Goal: Contribute content: Contribute content

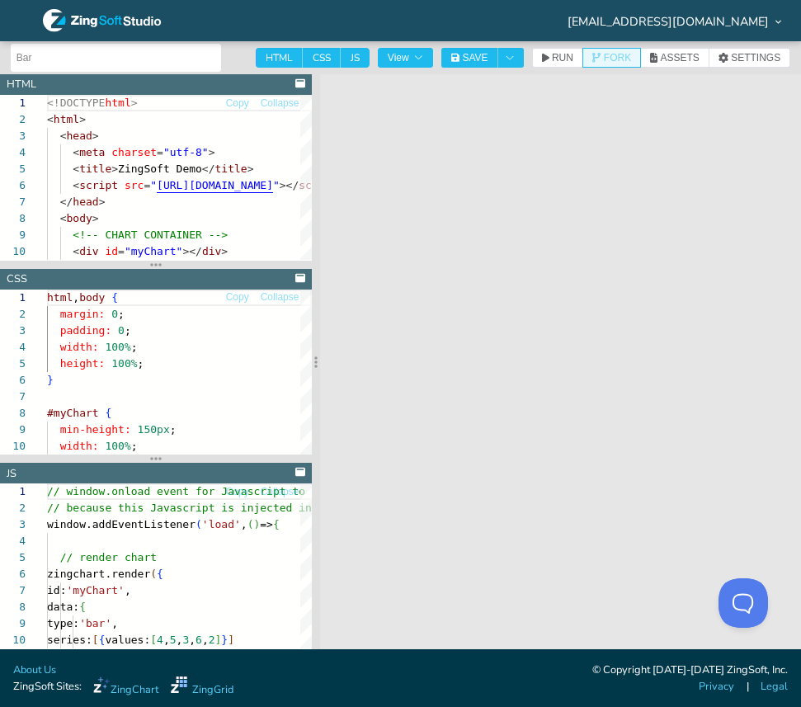
click at [615, 57] on span "FORK" at bounding box center [617, 58] width 27 height 10
click at [321, 59] on span "CSS" at bounding box center [322, 58] width 38 height 20
click at [313, 59] on input "CSS" at bounding box center [308, 53] width 11 height 11
checkbox input "false"
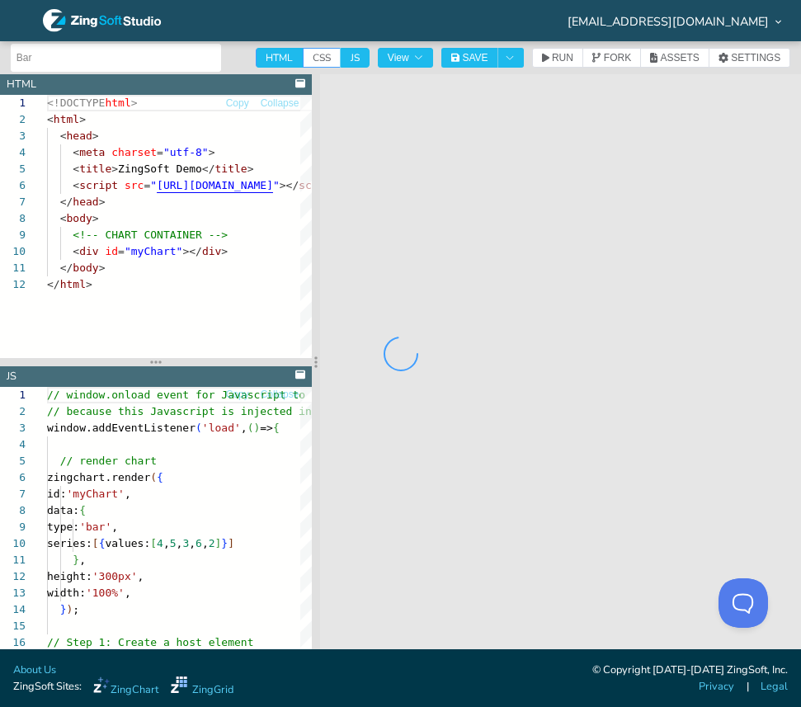
click at [273, 59] on div at bounding box center [400, 353] width 801 height 707
click at [273, 59] on span "HTML" at bounding box center [279, 58] width 47 height 20
click at [266, 59] on input "HTML" at bounding box center [261, 53] width 11 height 11
checkbox input "false"
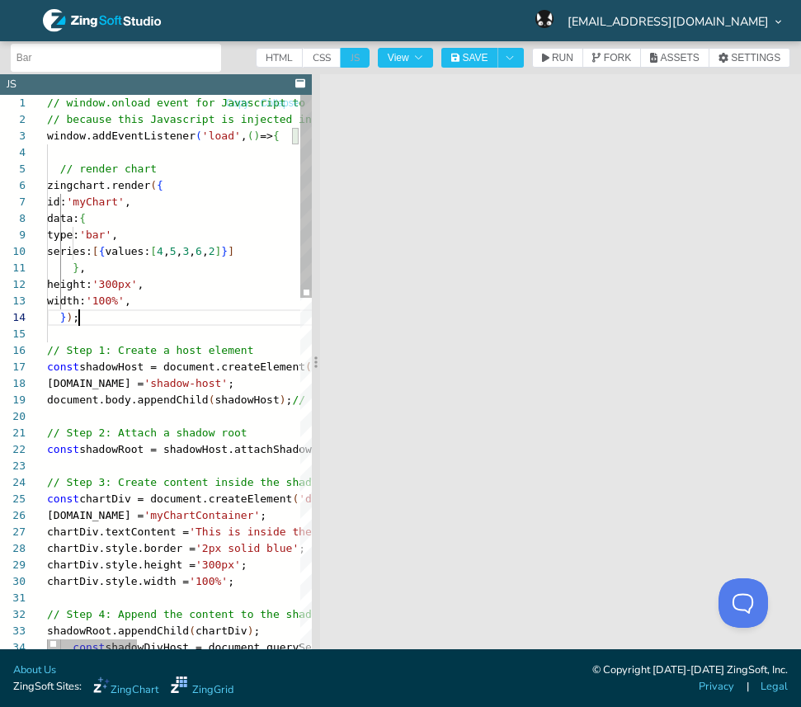
scroll to position [49, 32]
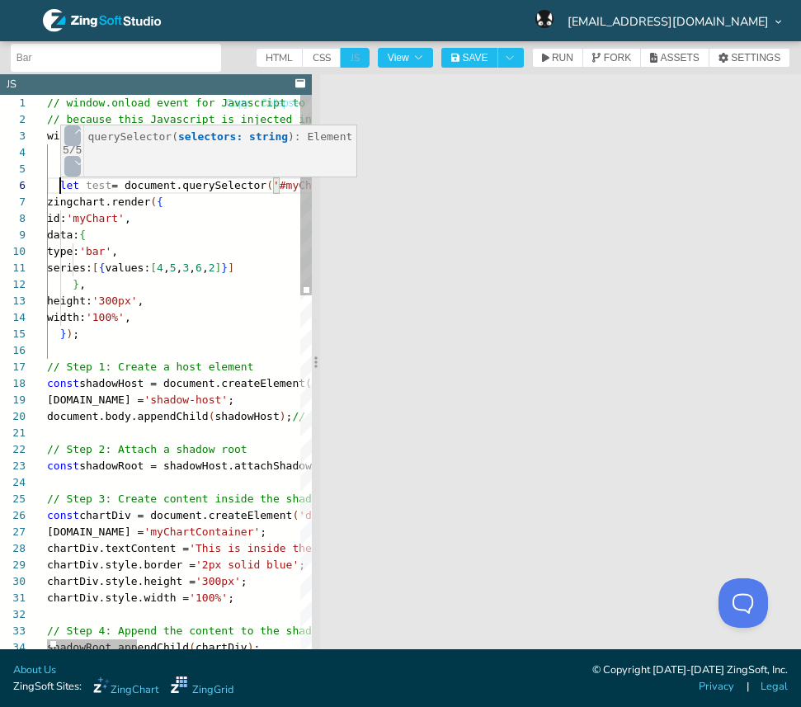
scroll to position [82, 13]
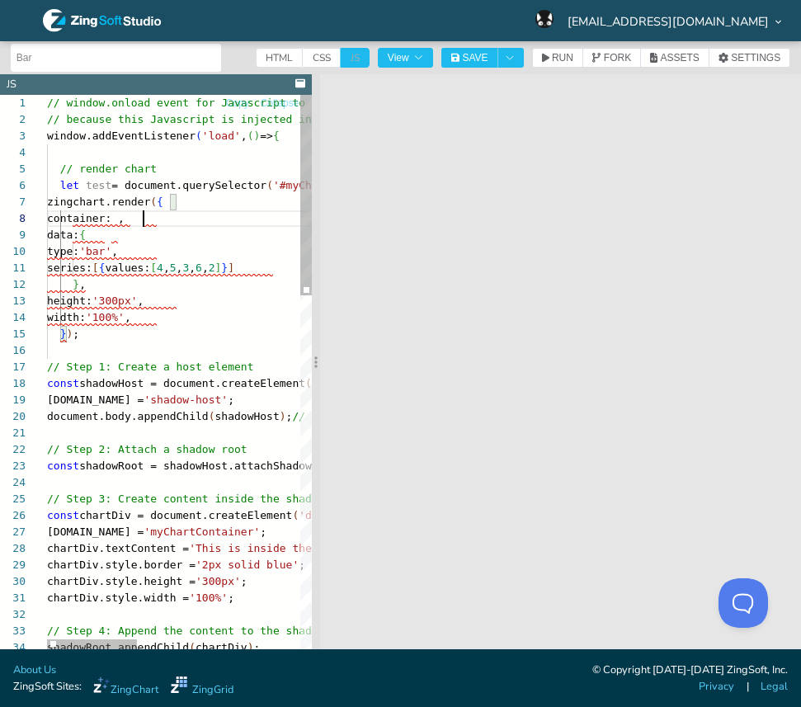
scroll to position [115, 123]
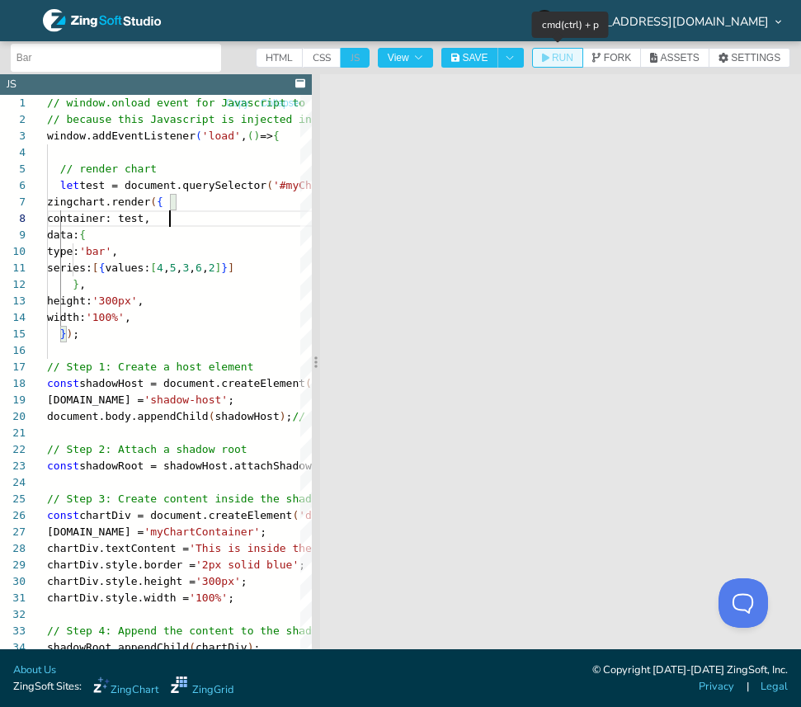
type textarea "// window.onload event for Javascript to run after HTML // because this Javascr…"
click at [563, 66] on button "RUN" at bounding box center [557, 58] width 51 height 20
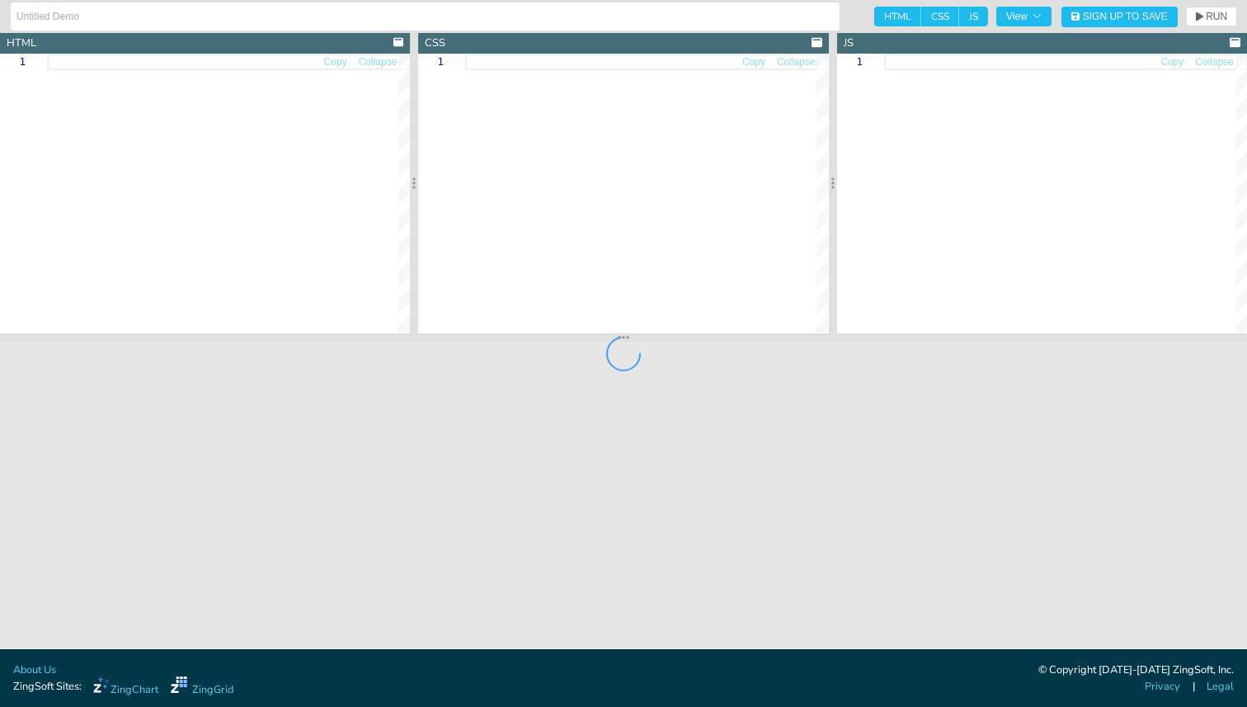
type input "Bar"
type textarea "<!DOCTYPE html> <html> <head> <meta charset="utf-8"> <title>ZingSoft Demo</titl…"
type textarea "html, body { margin: 0; padding: 0; width: 100%; height: 100%; } #myChart { min…"
type textarea "// window.onload event for Javascript to run after HTML // because this Javascr…"
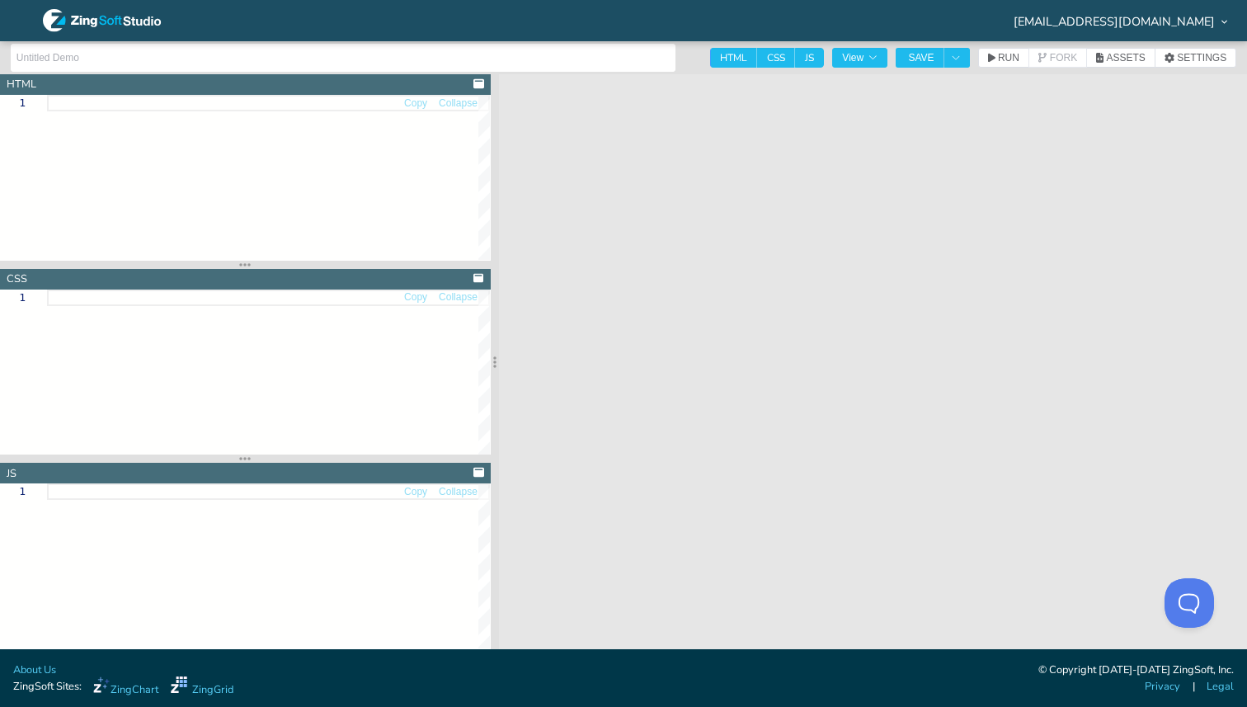
type textarea "<!DOCTYPE html> <html> <head> <meta charset="utf-8"> <title>ZingSoft Demo</titl…"
type textarea "html, body { margin: 0; padding: 0; width: 100%; height: 100%; } #myChart { min…"
type textarea "// window.onload event for Javascript to run after HTML // because this Javascr…"
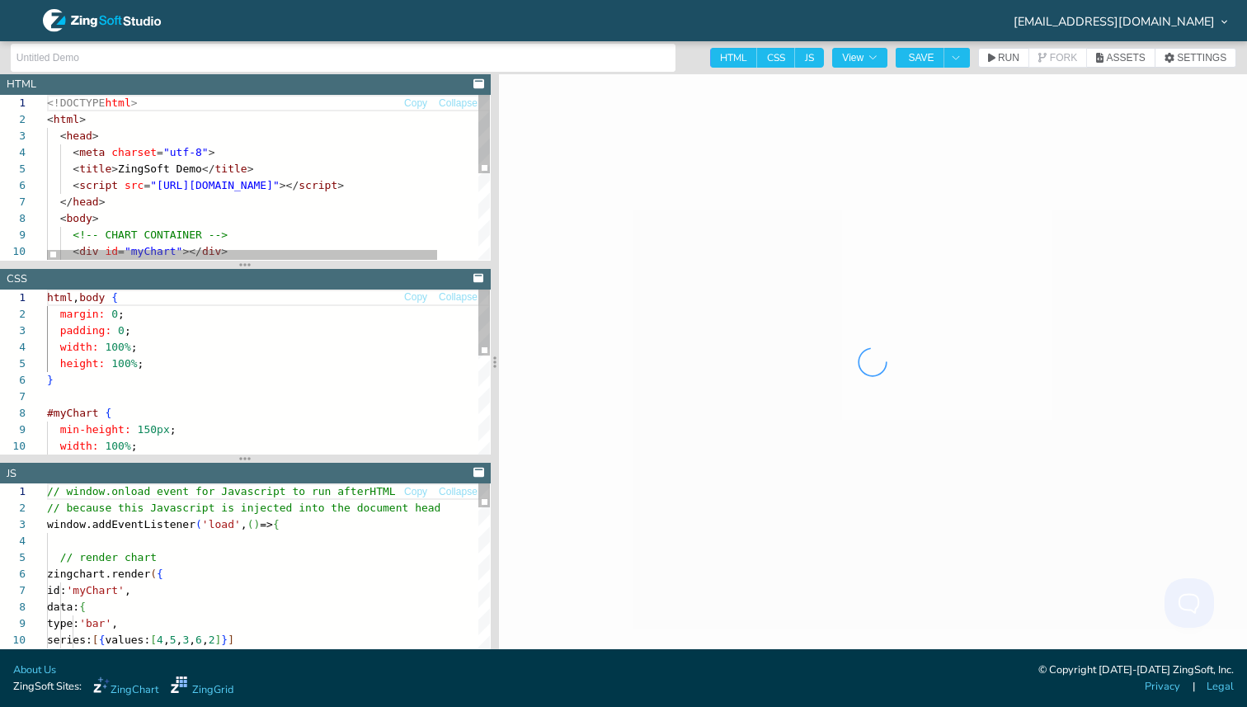
scroll to position [165, 0]
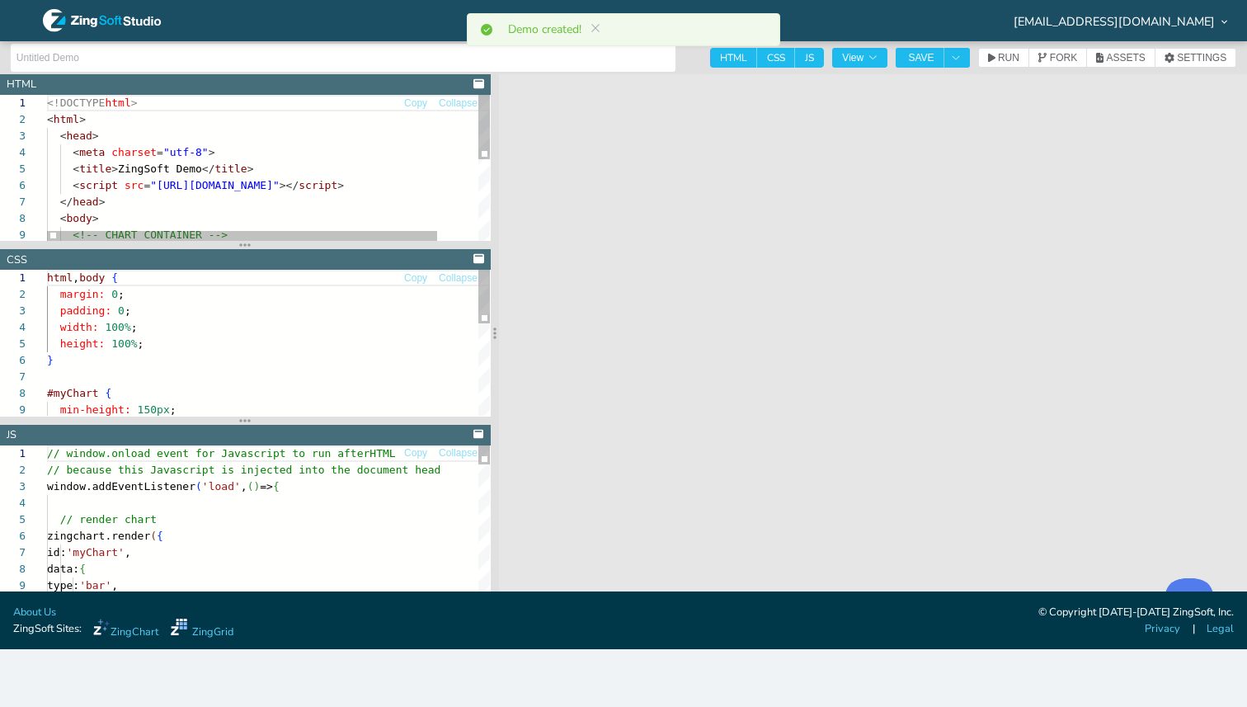
click at [775, 59] on span "CSS" at bounding box center [776, 58] width 38 height 20
click at [768, 59] on input "CSS" at bounding box center [762, 53] width 11 height 11
checkbox input "false"
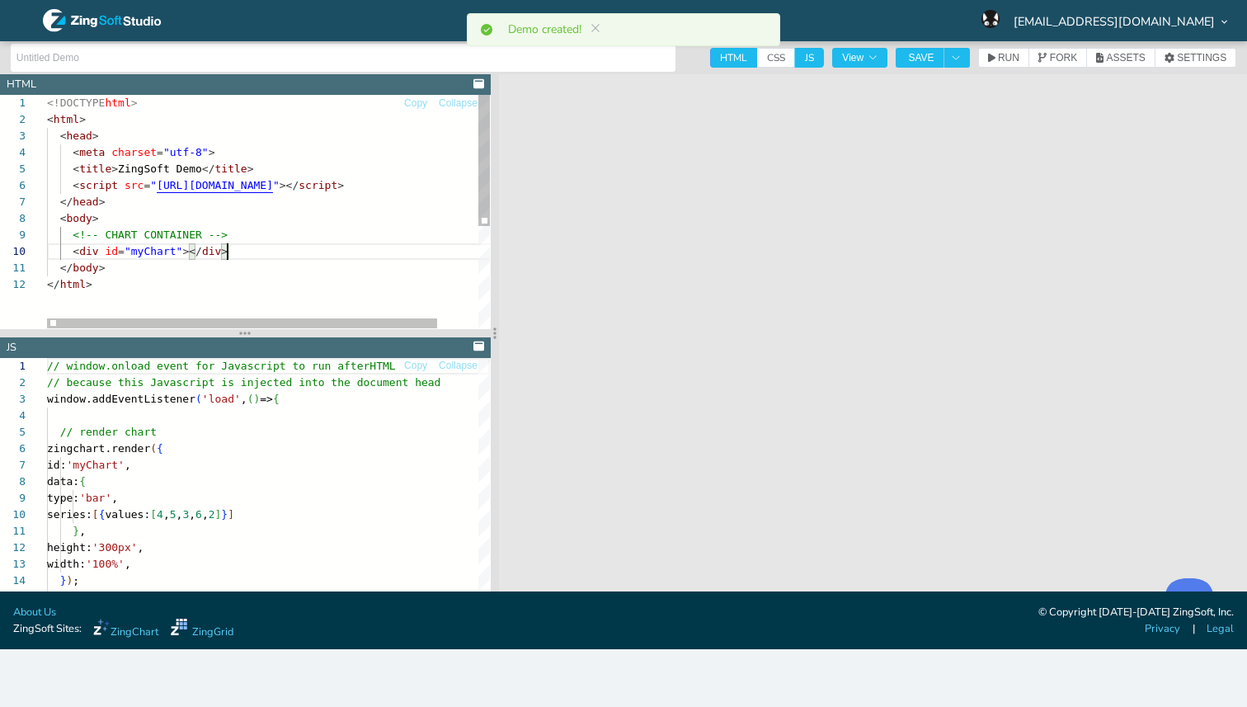
scroll to position [115, 52]
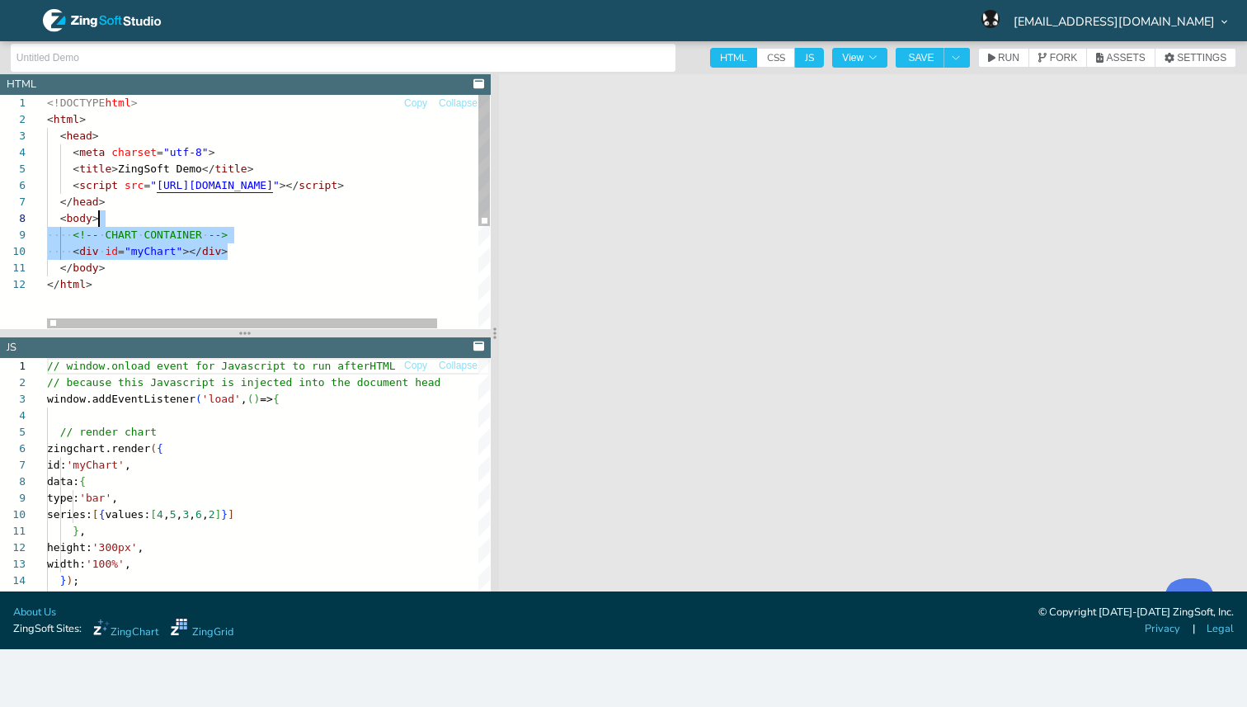
drag, startPoint x: 236, startPoint y: 253, endPoint x: 214, endPoint y: 215, distance: 43.6
click at [214, 215] on div "<!DOCTYPE html > < html > < head > < meta charset = "utf-8" > < title > ZingSof…" at bounding box center [291, 302] width 489 height 415
type textarea "<!DOCTYPE html> <html> <head> <meta charset="utf-8"> <title>ZingSoft Demo</titl…"
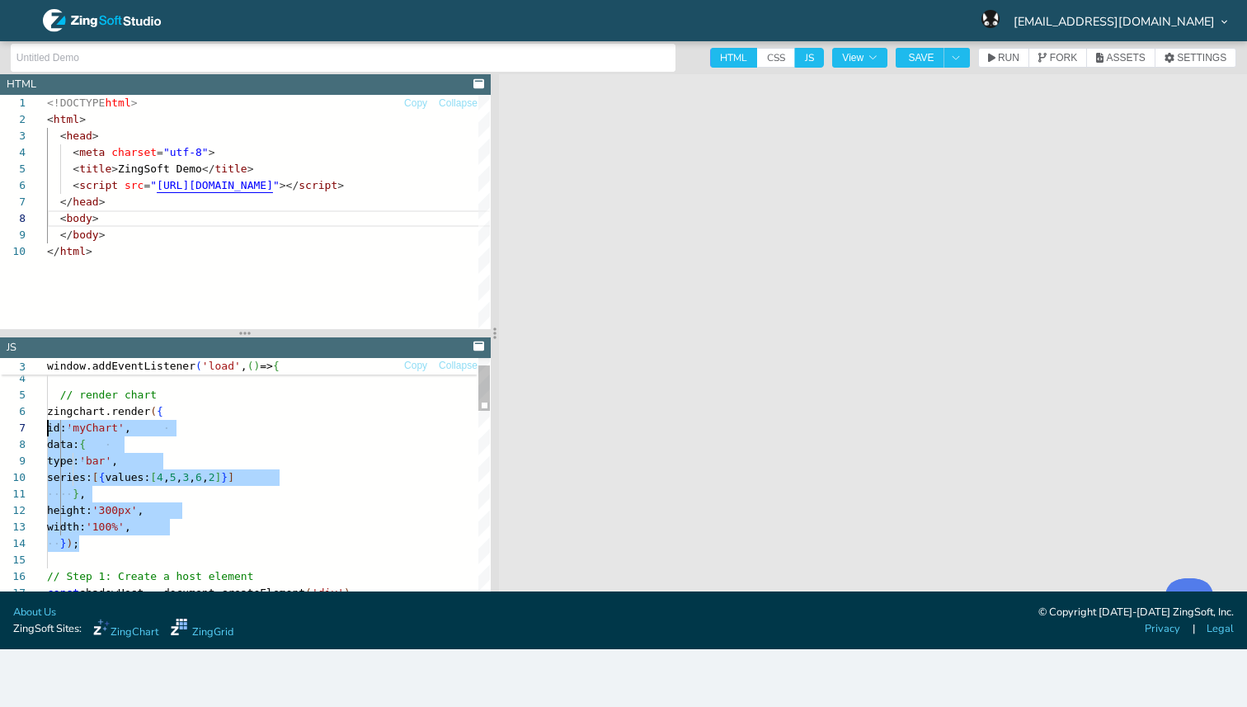
scroll to position [66, 0]
drag, startPoint x: 87, startPoint y: 550, endPoint x: 34, endPoint y: 397, distance: 162.5
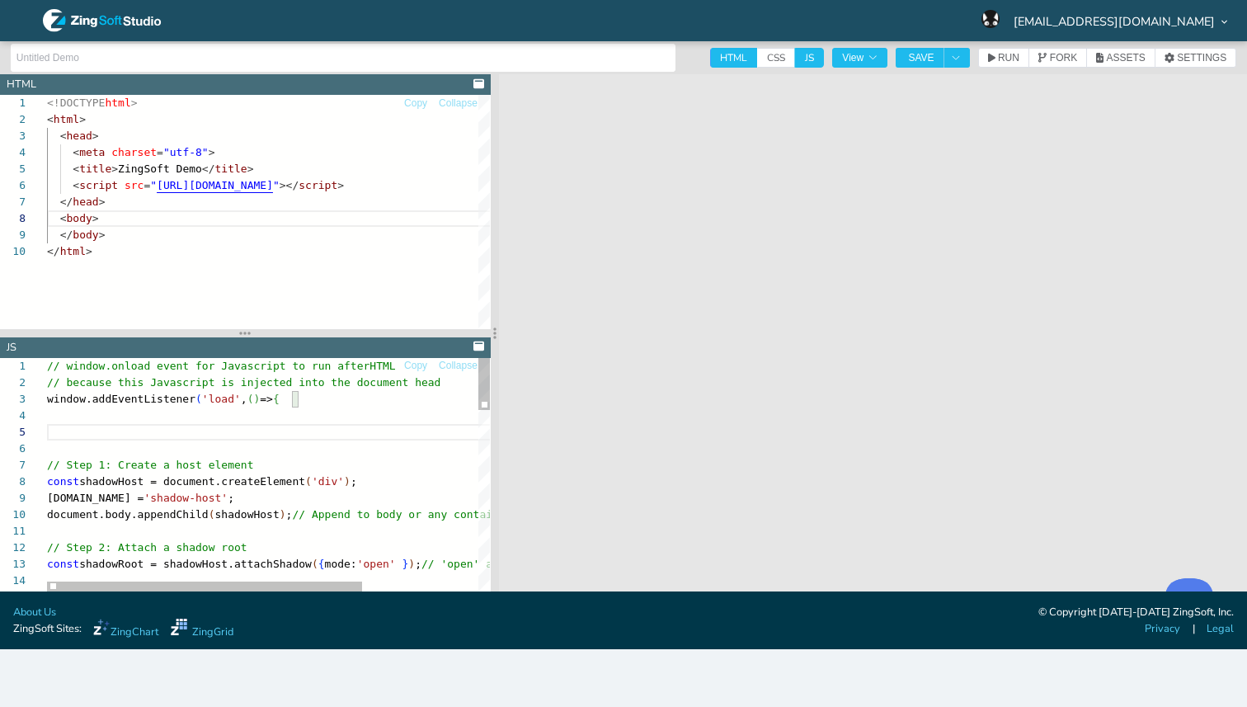
scroll to position [49, 0]
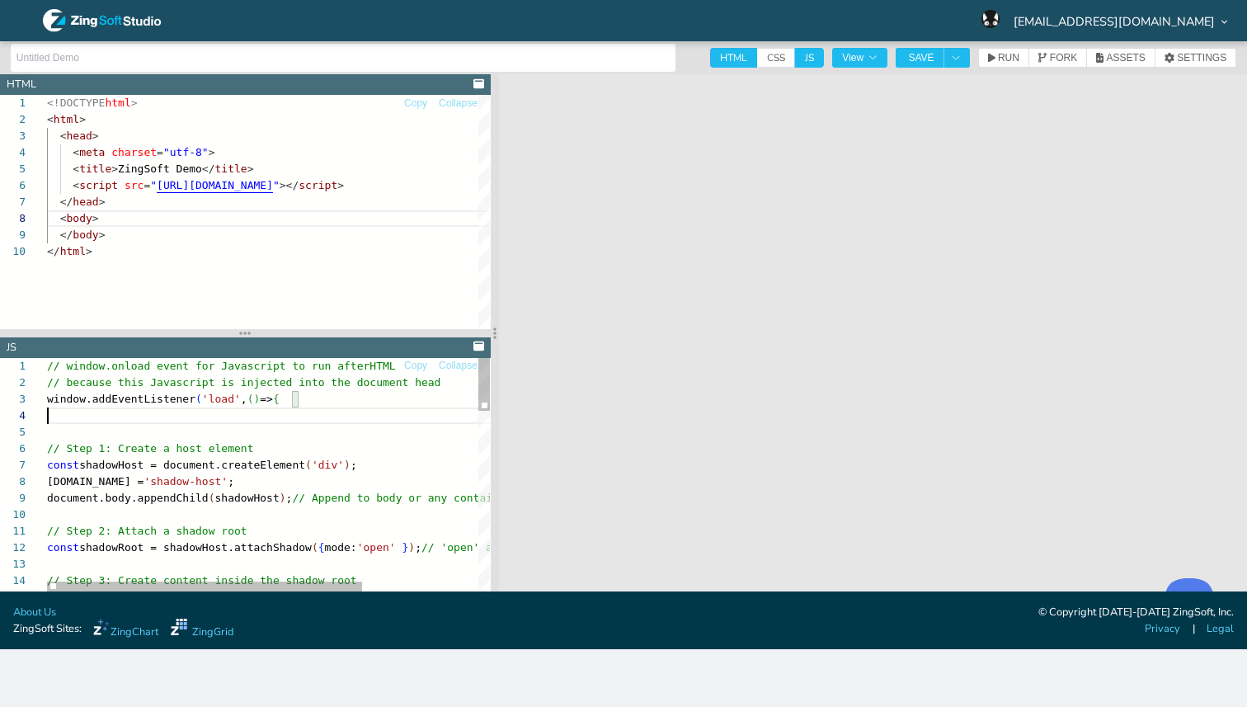
type textarea "// window.onload event for Javascript to run after HTML // because this Javascr…"
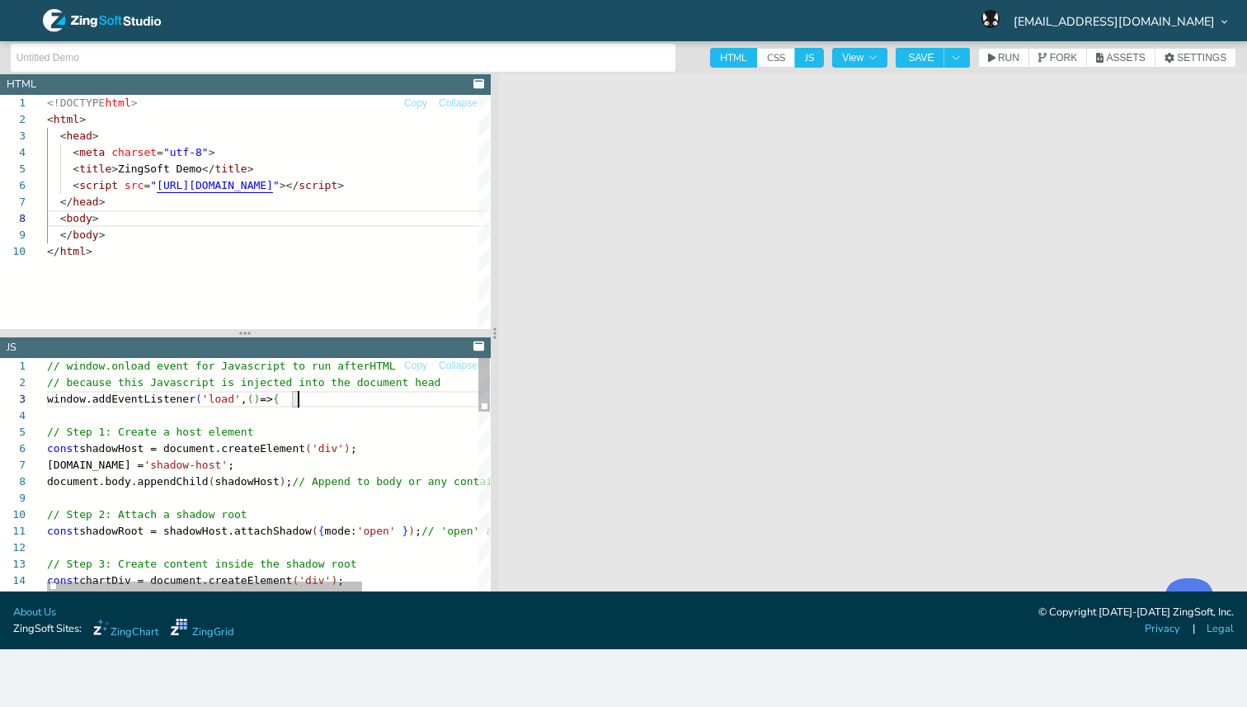
scroll to position [33, 252]
click at [923, 55] on span "SAVE" at bounding box center [921, 58] width 26 height 10
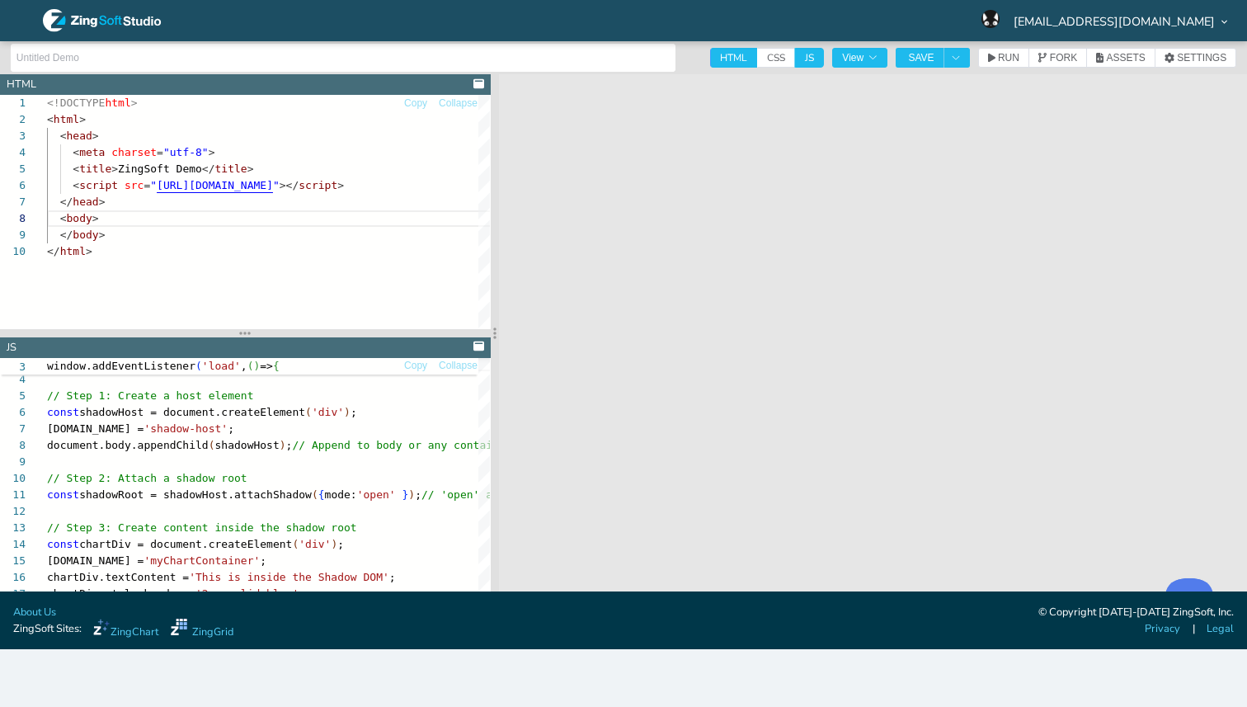
click at [728, 64] on span "HTML" at bounding box center [733, 58] width 47 height 20
click at [721, 59] on input "HTML" at bounding box center [715, 53] width 11 height 11
checkbox input "false"
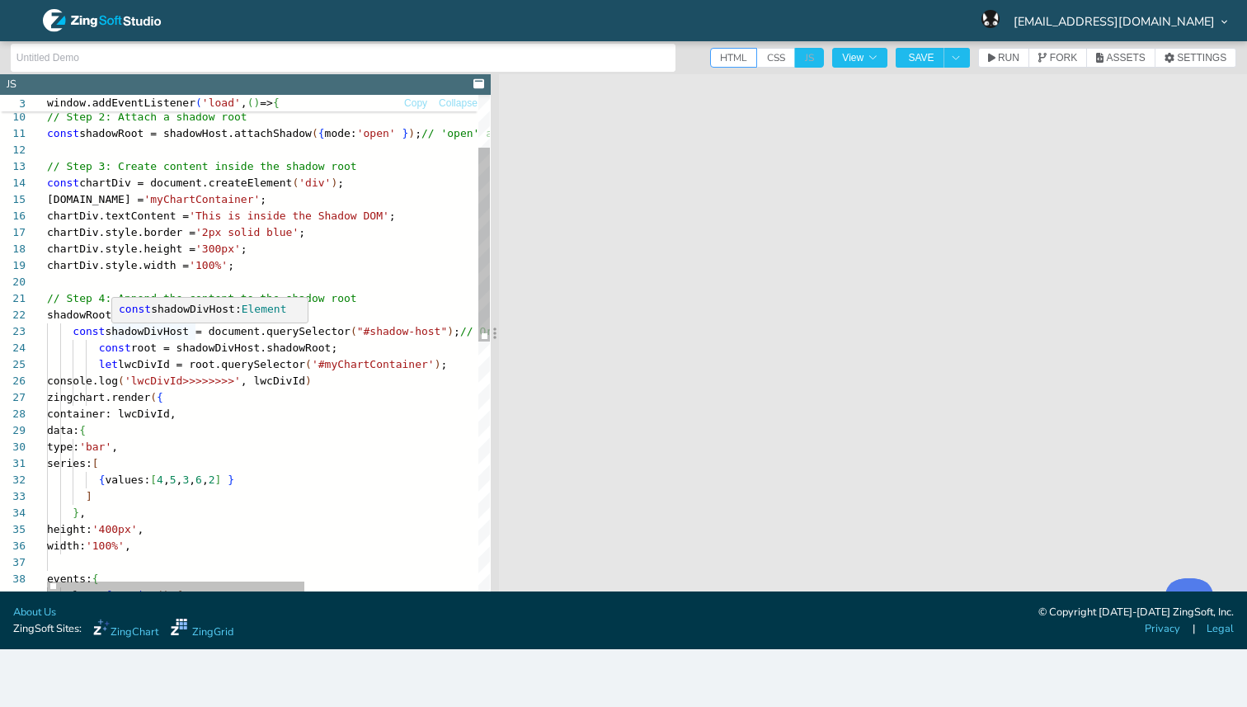
scroll to position [99, 135]
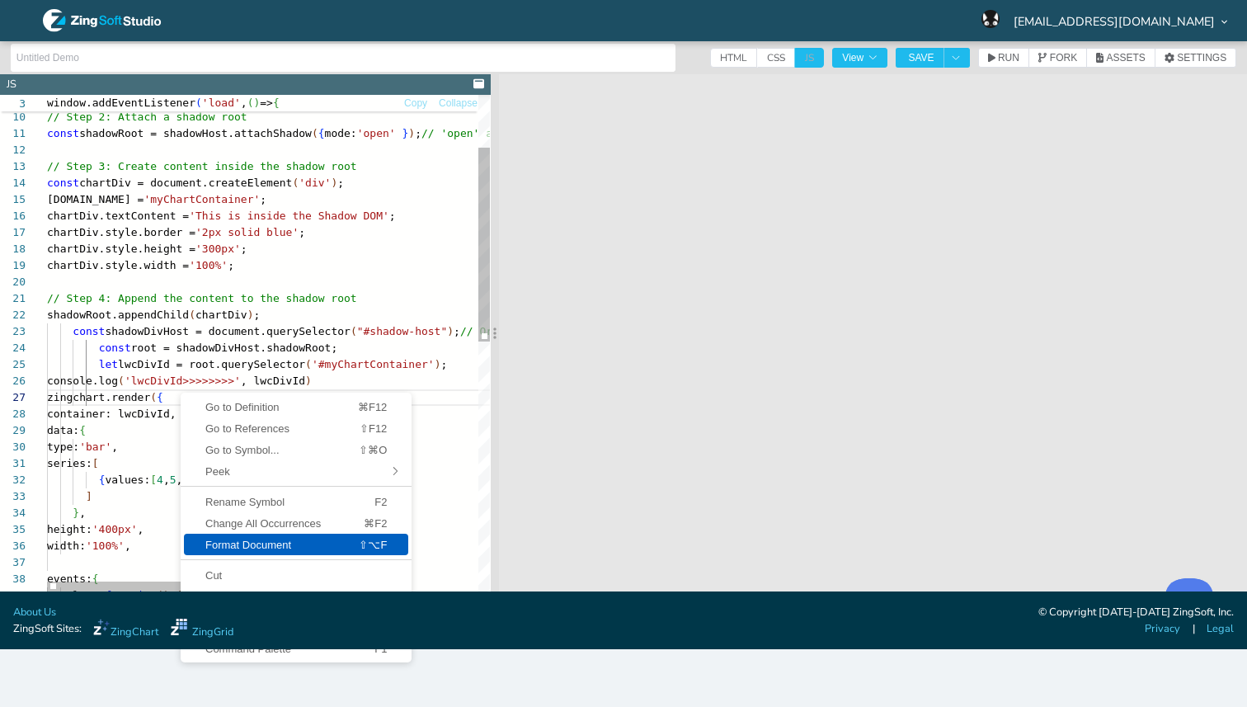
click at [210, 544] on span "Format Document" at bounding box center [252, 545] width 137 height 11
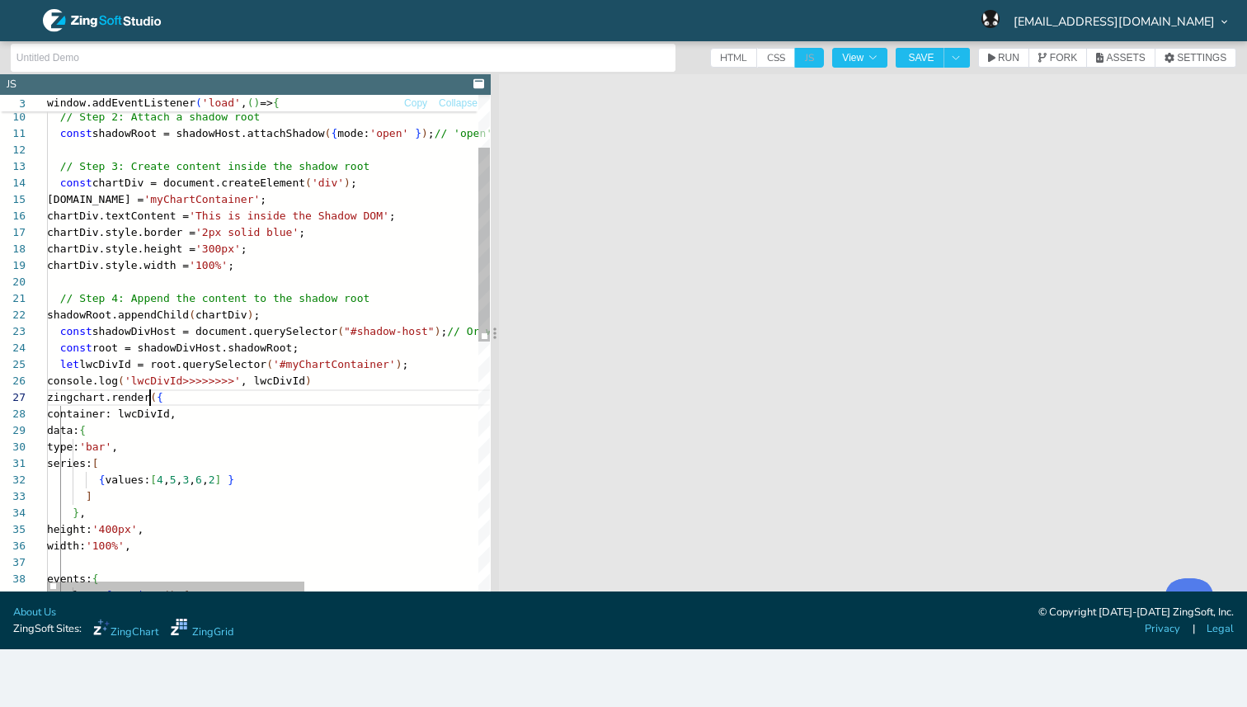
scroll to position [99, 103]
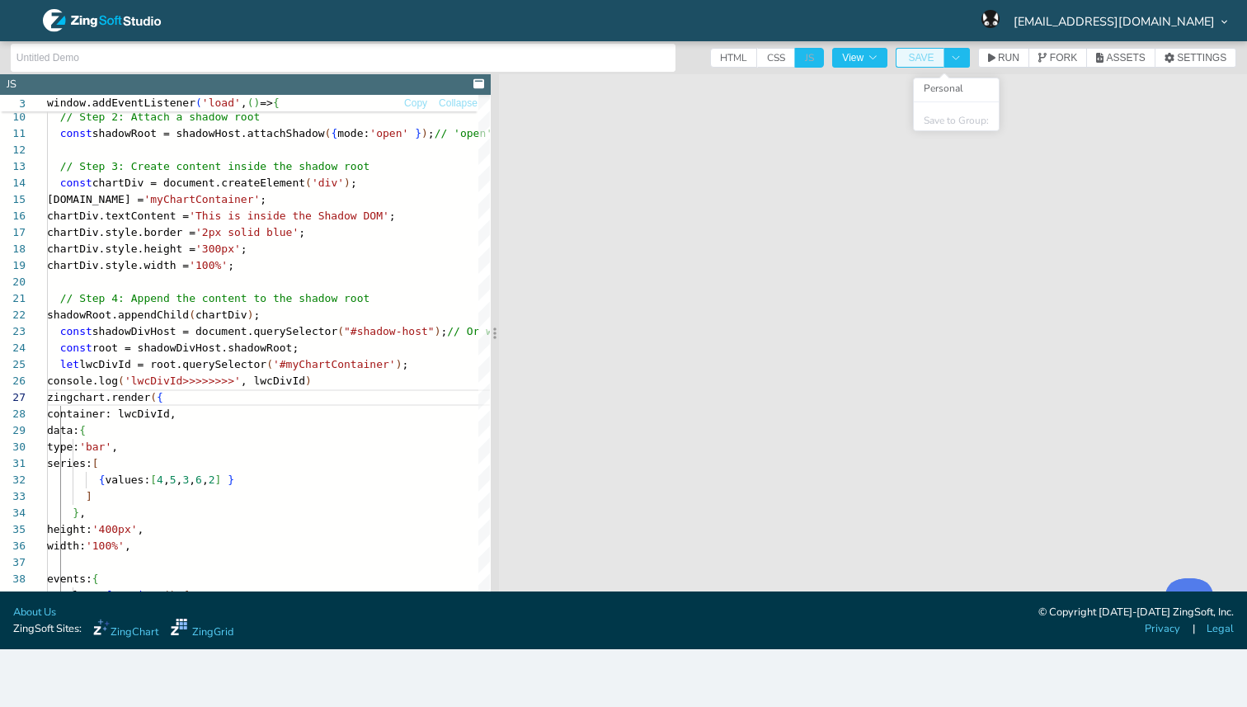
click at [921, 56] on span "SAVE" at bounding box center [921, 58] width 26 height 10
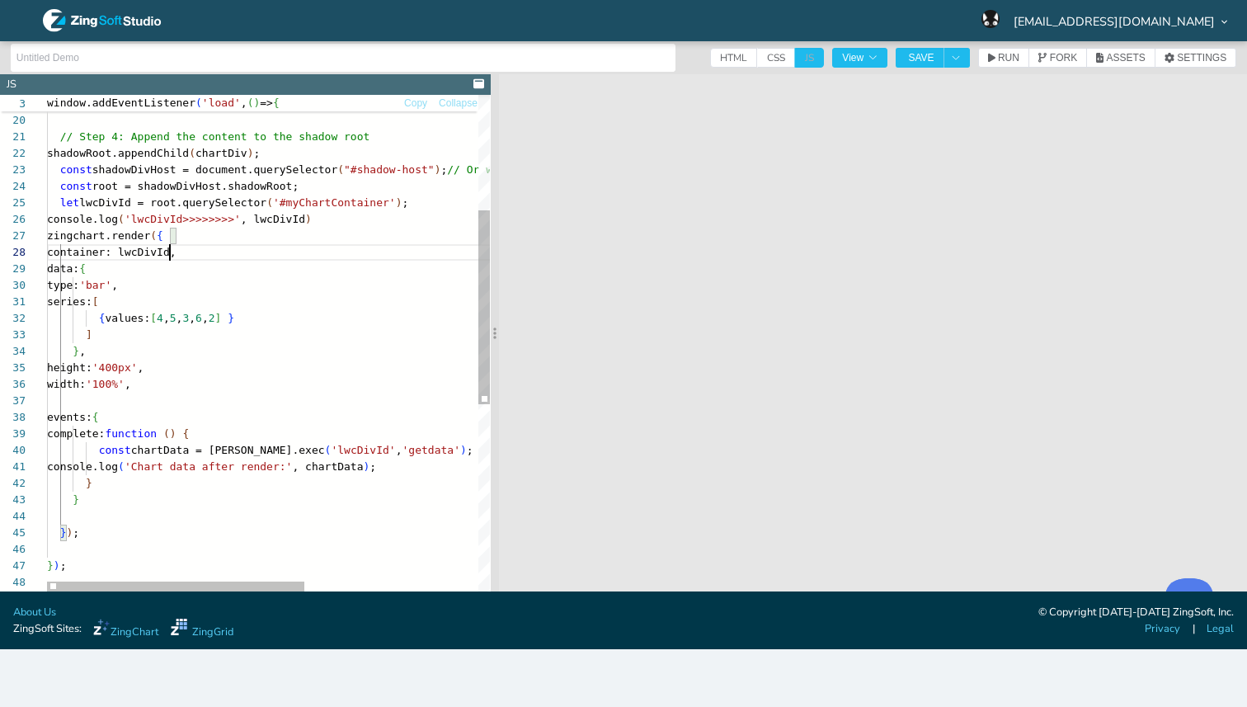
click at [172, 257] on div "chartDiv.style.height = '300px' ; chartDiv.style.width = '100%' ; // Step 4: Ap…" at bounding box center [417, 435] width 741 height 1272
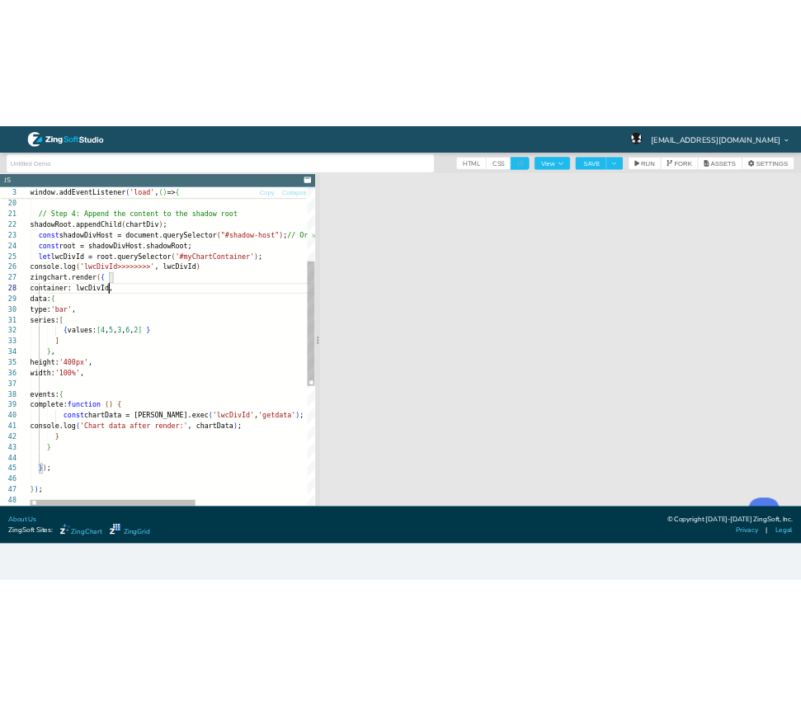
scroll to position [115, 148]
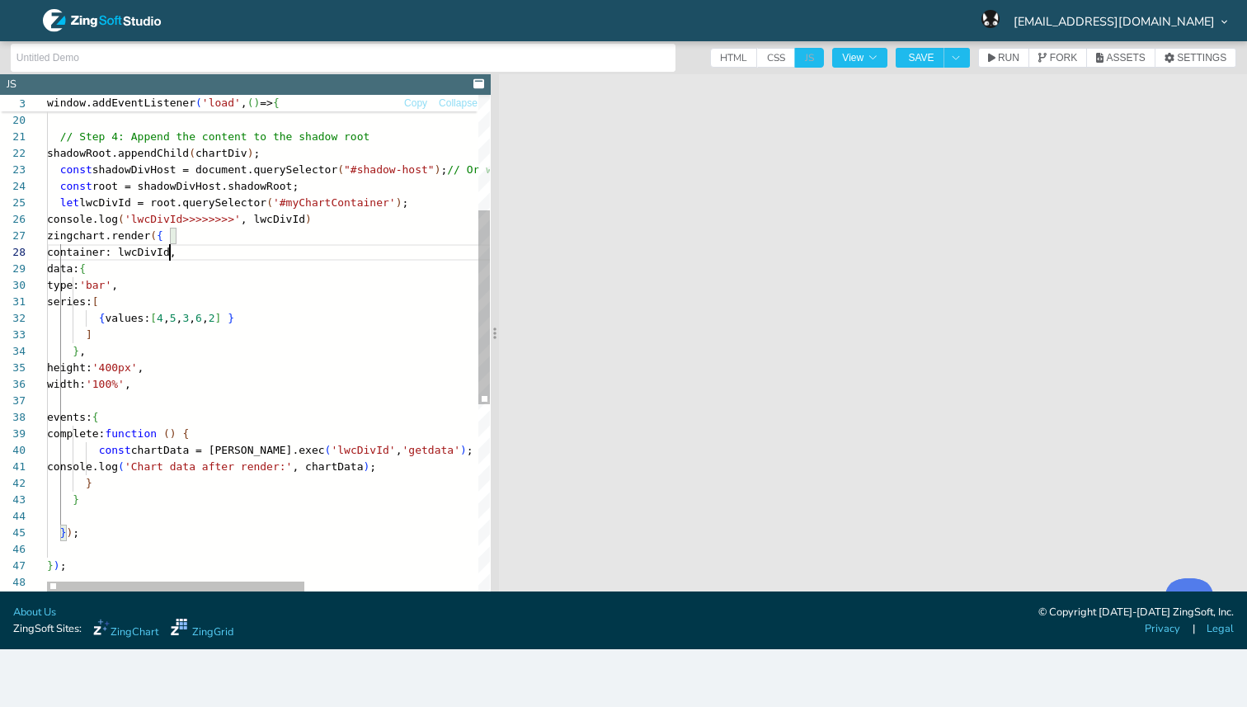
click at [172, 257] on div "chartDiv.style.height = '300px' ; chartDiv.style.width = '100%' ; // Step 4: Ap…" at bounding box center [417, 435] width 741 height 1272
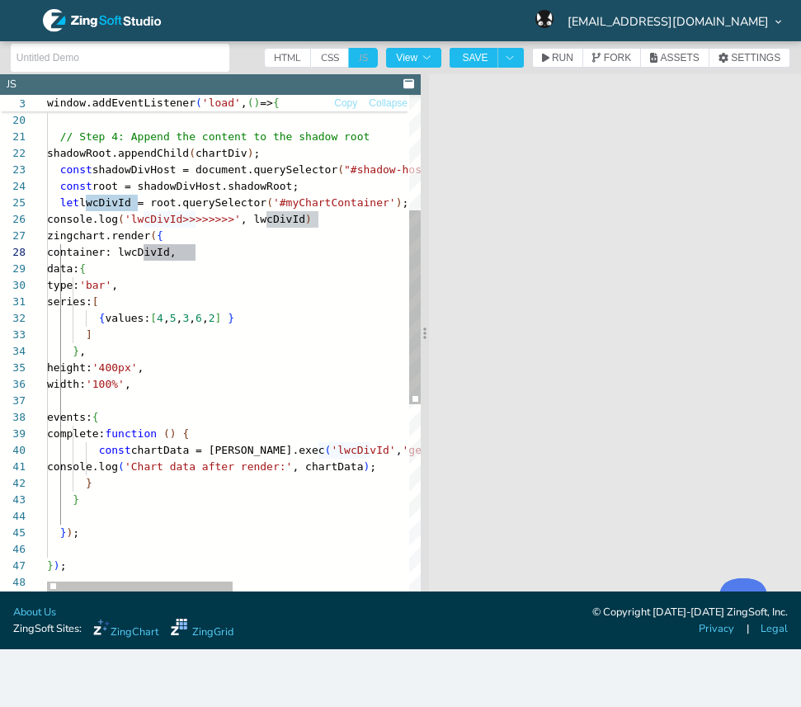
drag, startPoint x: 50, startPoint y: 331, endPoint x: 425, endPoint y: 336, distance: 374.6
click at [426, 337] on section at bounding box center [425, 332] width 8 height 517
click at [301, 263] on div "chartDiv.style.height = '300px' ; chartDiv.style.width = '100%' ; // Step 4: Ap…" at bounding box center [411, 435] width 728 height 1272
click at [329, 214] on div "chartDiv.style.height = '300px' ; chartDiv.style.width = '100%' ; // Step 4: Ap…" at bounding box center [411, 435] width 728 height 1272
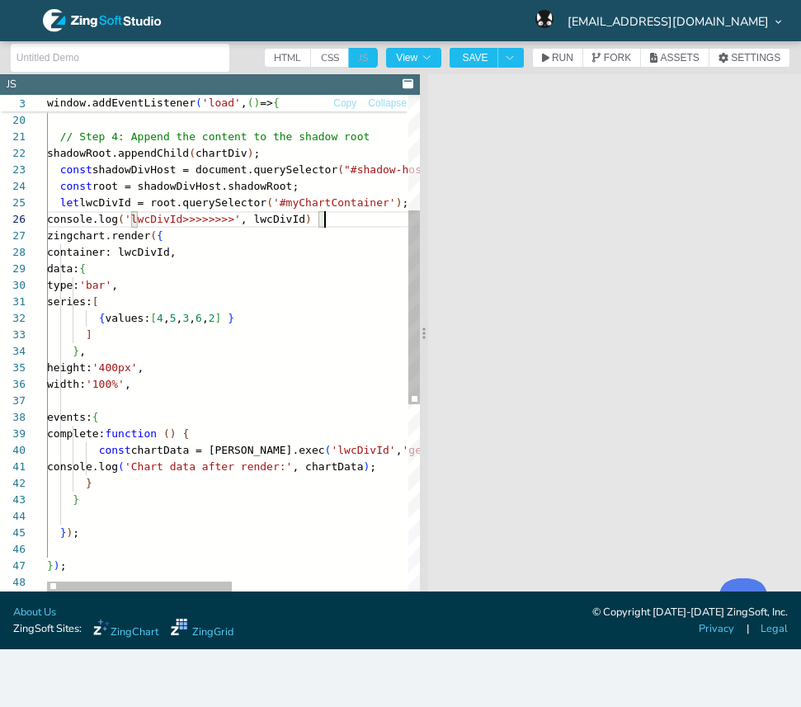
click at [328, 206] on div "chartDiv.style.height = '300px' ; chartDiv.style.width = '100%' ; // Step 4: Ap…" at bounding box center [411, 435] width 728 height 1272
click at [177, 247] on div "chartDiv.style.height = '300px' ; chartDiv.style.width = '100%' ; // Step 4: Ap…" at bounding box center [411, 435] width 728 height 1272
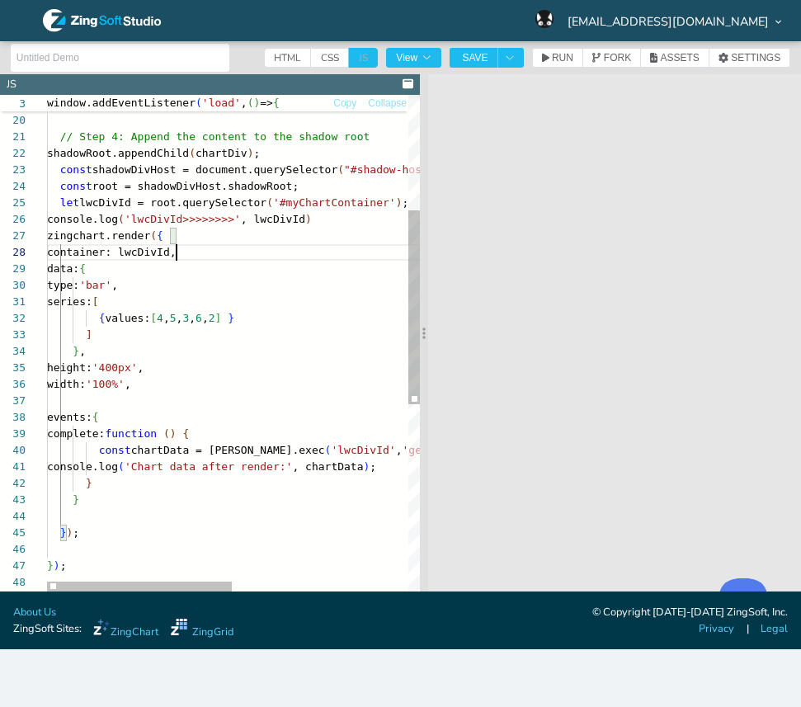
click at [177, 247] on div "chartDiv.style.height = '300px' ; chartDiv.style.width = '100%' ; // Step 4: Ap…" at bounding box center [411, 435] width 728 height 1272
click at [126, 252] on div "chartDiv.style.height = '300px' ; chartDiv.style.width = '100%' ; // Step 4: Ap…" at bounding box center [411, 435] width 728 height 1272
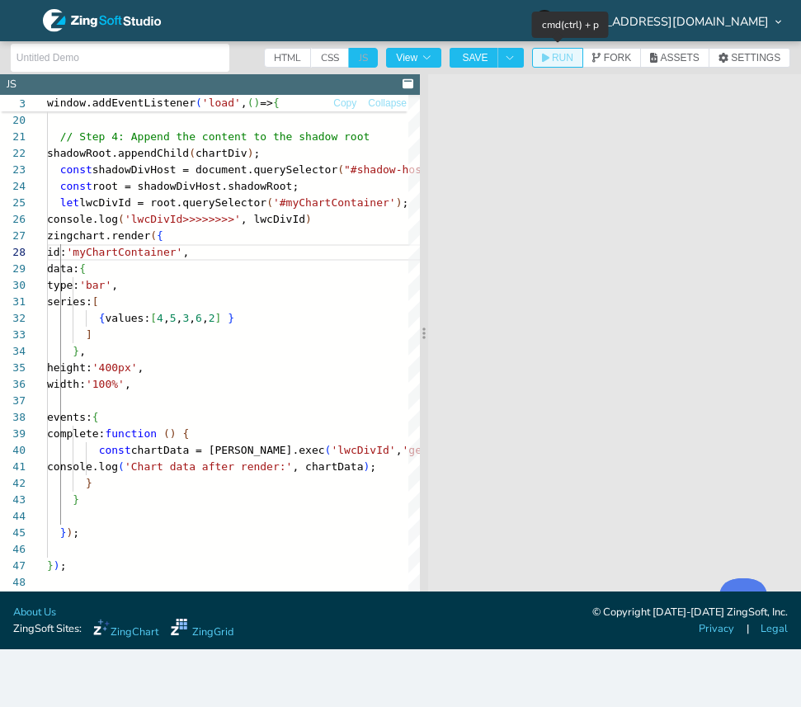
click at [557, 58] on span "RUN" at bounding box center [562, 58] width 21 height 10
click at [473, 58] on span "SAVE" at bounding box center [475, 58] width 26 height 10
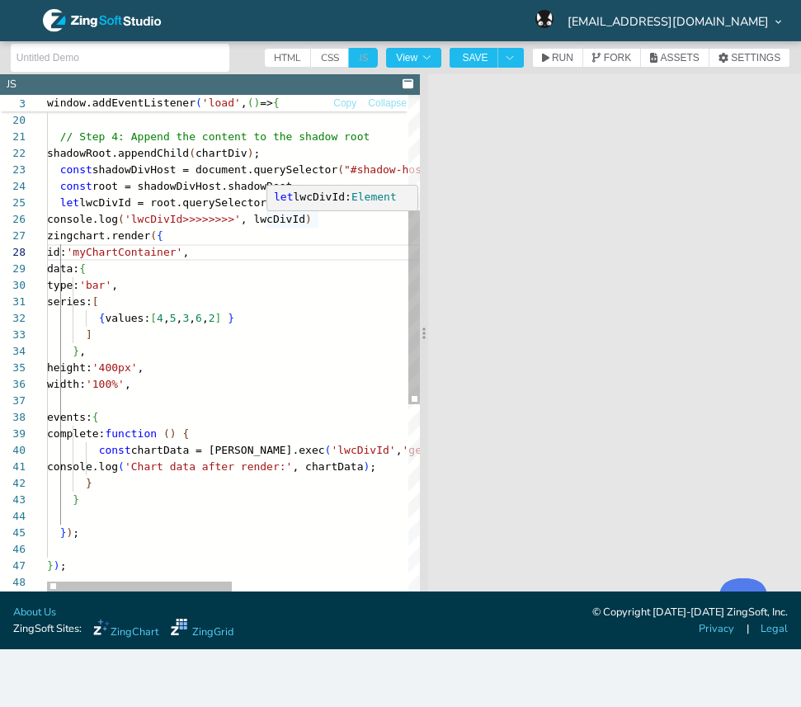
click at [298, 213] on div "chartDiv.style.height = '300px' ; chartDiv.style.width = '100%' ; // Step 4: Ap…" at bounding box center [411, 435] width 728 height 1272
click at [131, 253] on div "chartDiv.style.height = '300px' ; chartDiv.style.width = '100%' ; // Step 4: Ap…" at bounding box center [411, 435] width 728 height 1272
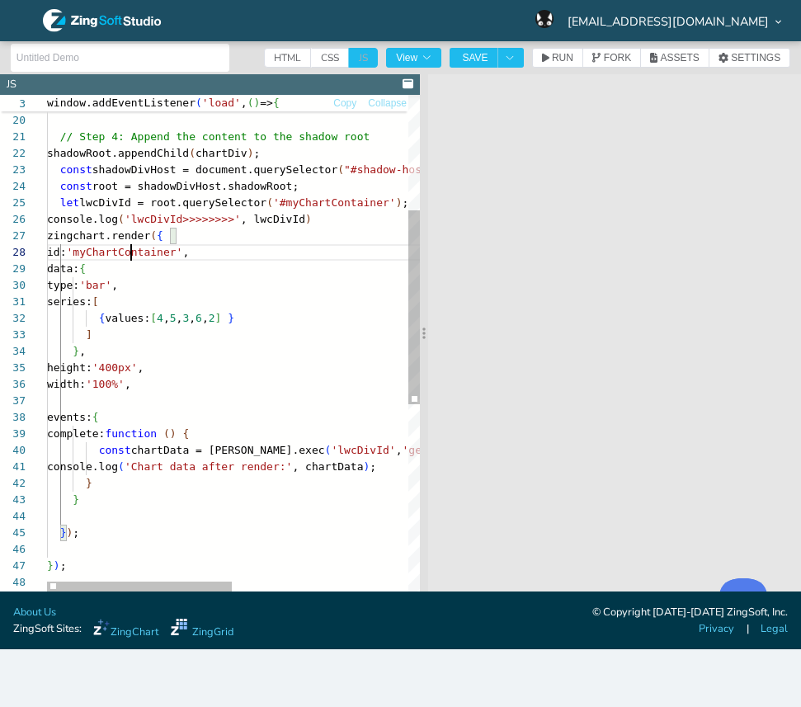
click at [131, 253] on div "chartDiv.style.height = '300px' ; chartDiv.style.width = '100%' ; // Step 4: Ap…" at bounding box center [411, 435] width 728 height 1272
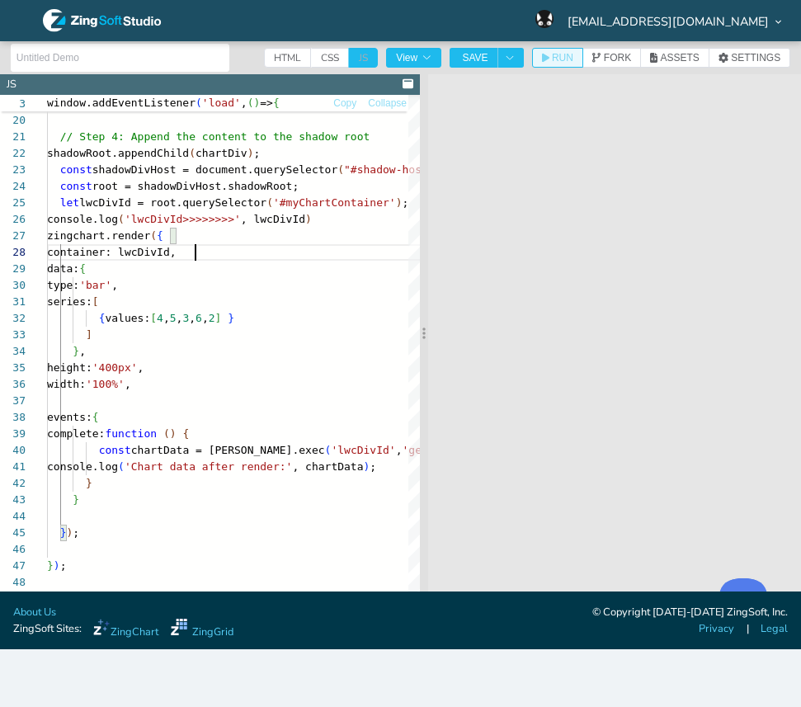
type textarea "// Step 4: Append the content to the shadow root shadowRoot.appendChild(chartDi…"
click at [559, 57] on span "RUN" at bounding box center [562, 58] width 21 height 10
